Goal: Transaction & Acquisition: Purchase product/service

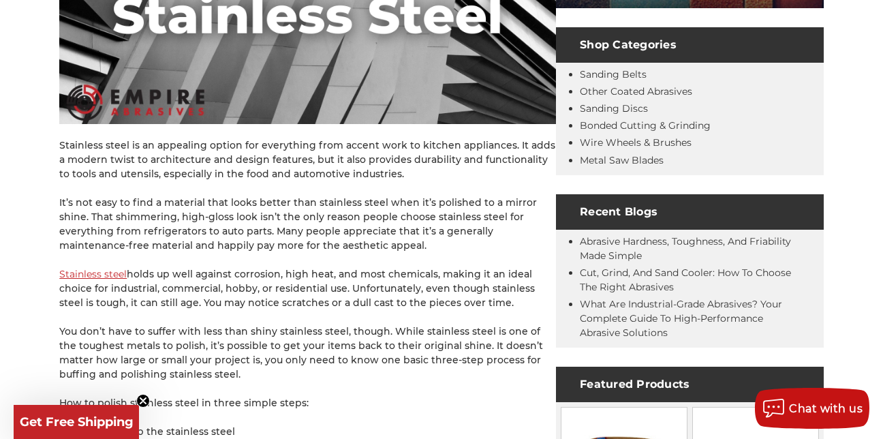
scroll to position [518, 0]
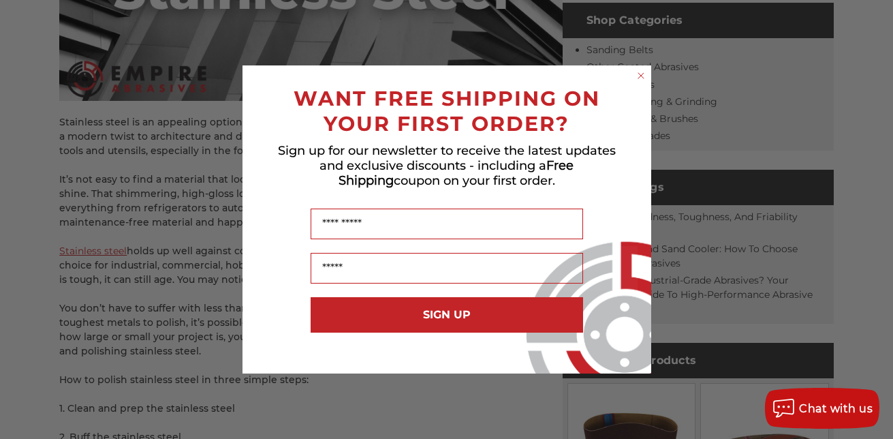
click at [642, 75] on circle "Close dialog" at bounding box center [640, 75] width 13 height 13
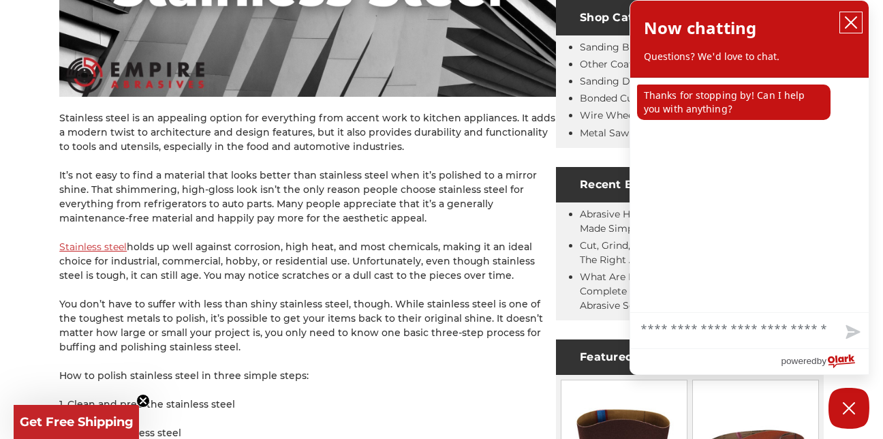
click at [854, 22] on icon "close chatbox" at bounding box center [851, 23] width 14 height 14
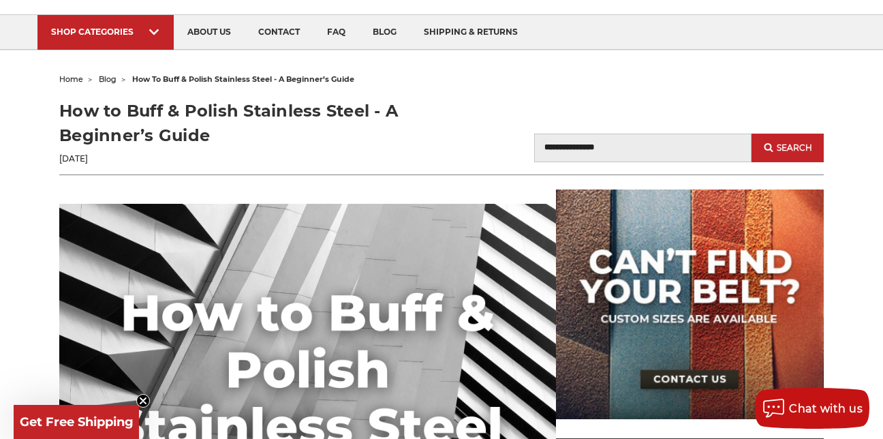
scroll to position [0, 0]
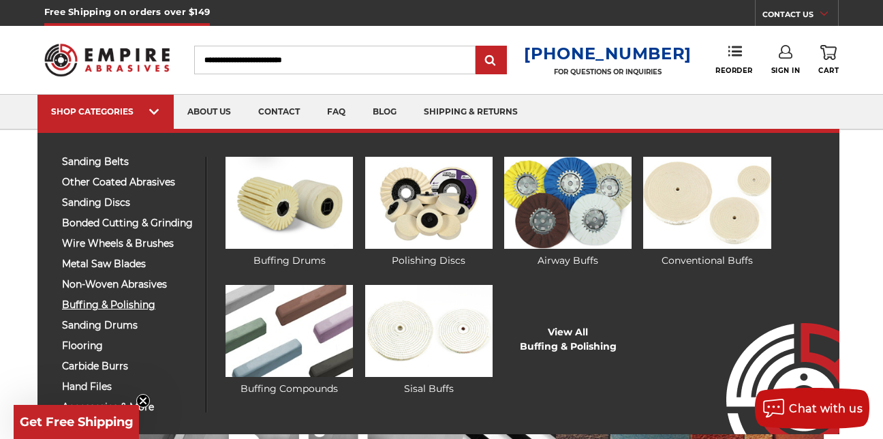
click at [153, 305] on span "buffing & polishing" at bounding box center [128, 305] width 133 height 10
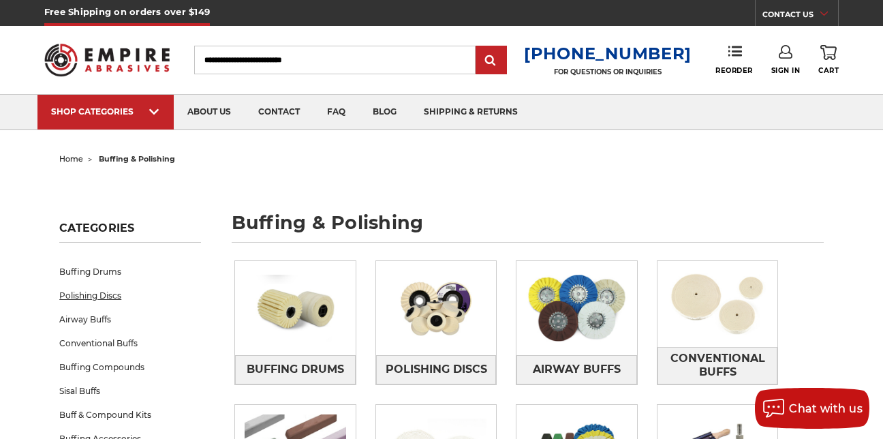
drag, startPoint x: 0, startPoint y: 0, endPoint x: 153, endPoint y: 305, distance: 341.1
click at [153, 305] on link "Polishing Discs" at bounding box center [130, 295] width 142 height 24
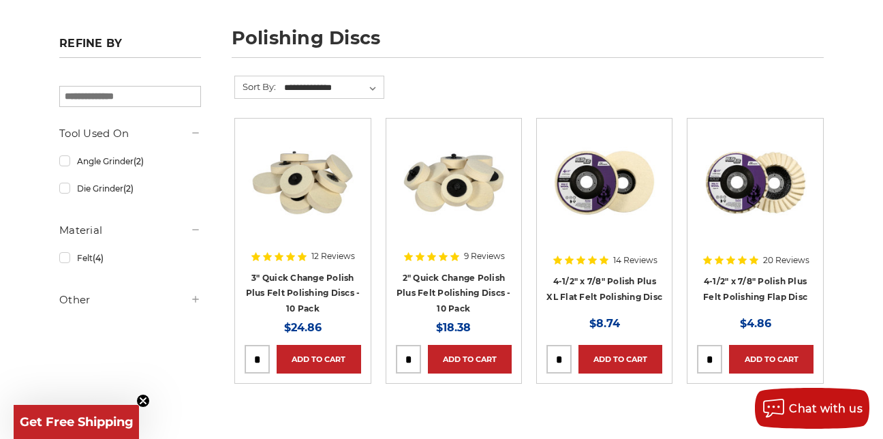
scroll to position [136, 0]
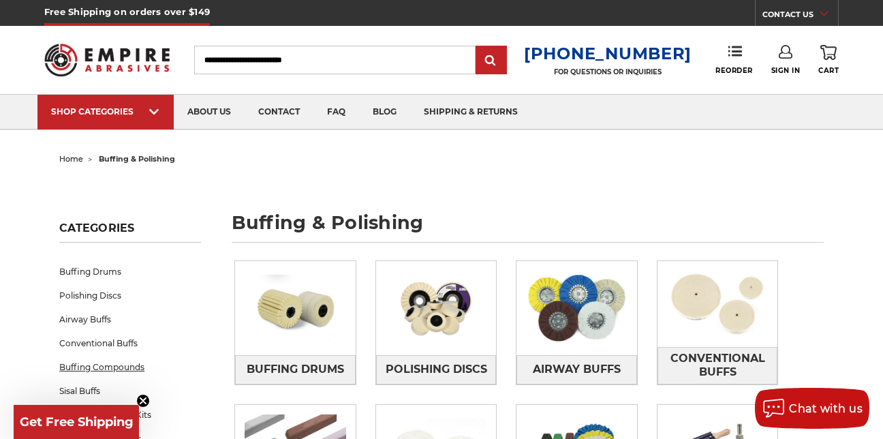
click at [110, 366] on link "Buffing Compounds" at bounding box center [130, 367] width 142 height 24
